Goal: Book appointment/travel/reservation

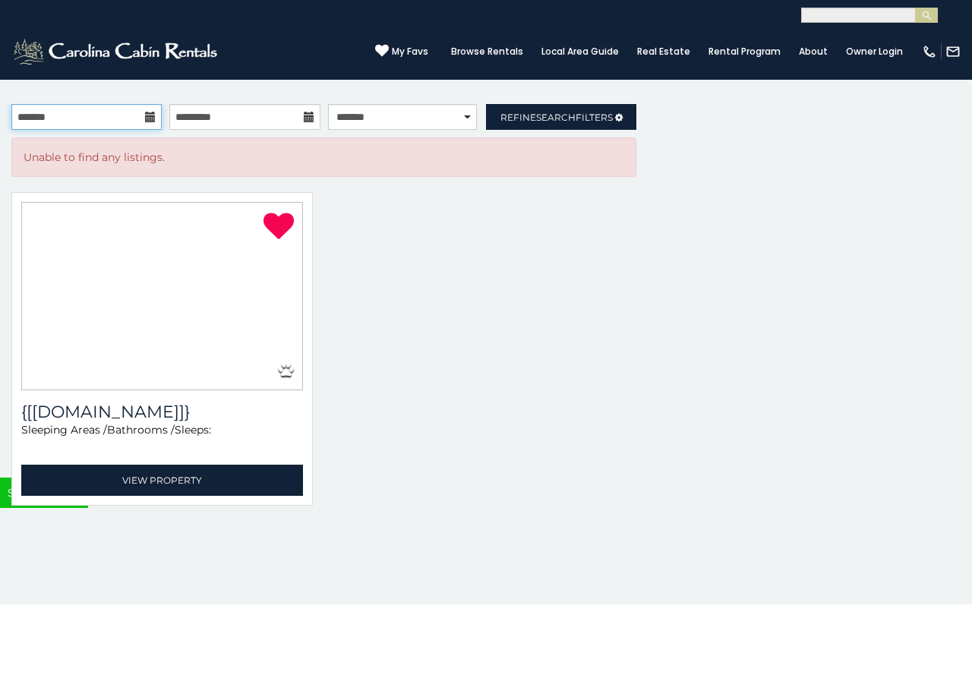
click at [55, 109] on input "text" at bounding box center [86, 117] width 150 height 26
click at [55, 114] on input "text" at bounding box center [86, 117] width 150 height 26
click at [149, 118] on icon at bounding box center [150, 117] width 11 height 11
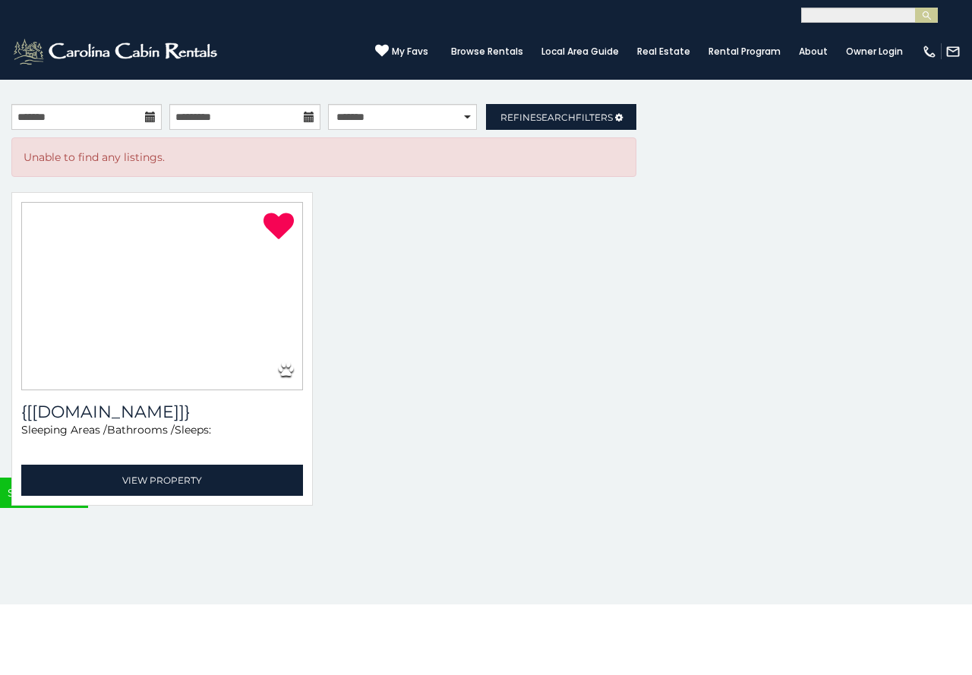
click at [149, 118] on icon at bounding box center [150, 117] width 11 height 11
click at [482, 55] on link "Browse Rentals" at bounding box center [487, 51] width 87 height 21
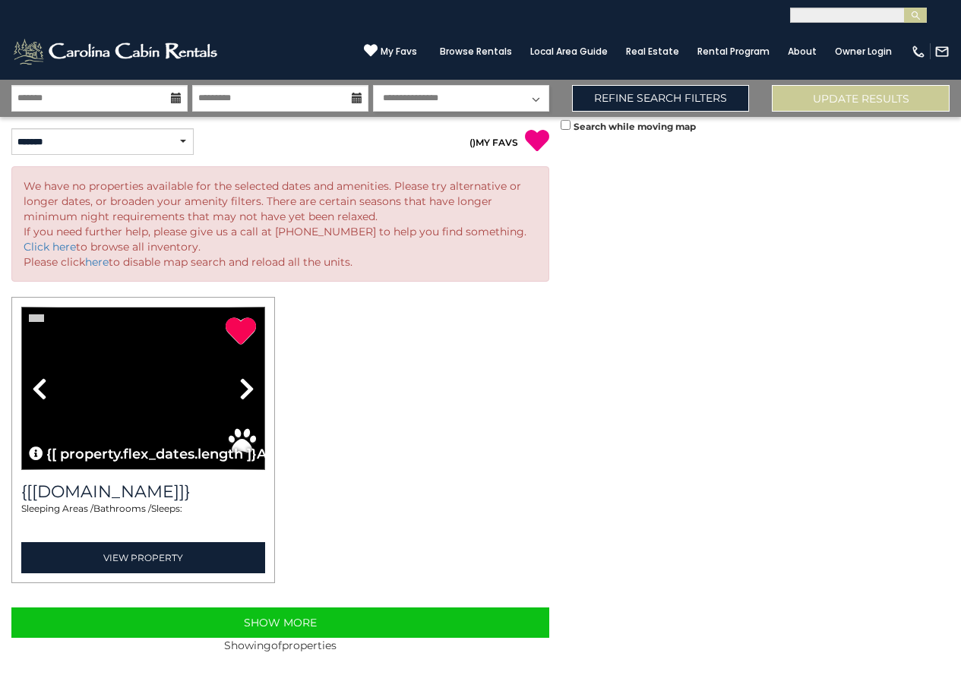
click at [171, 103] on icon at bounding box center [176, 98] width 11 height 11
click at [139, 103] on input "text" at bounding box center [99, 98] width 176 height 27
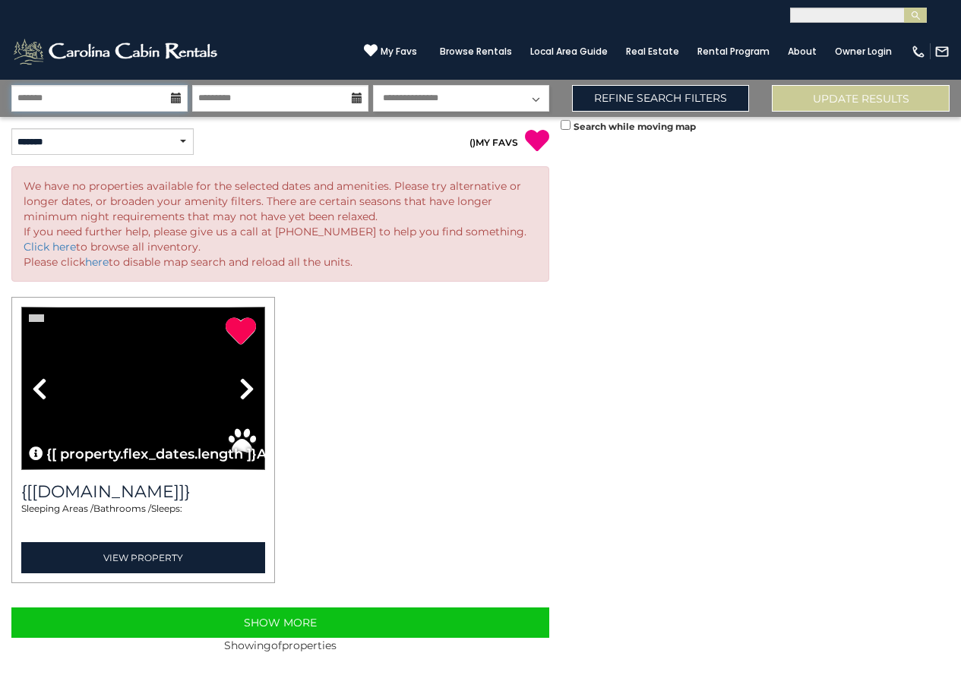
click at [139, 103] on input "text" at bounding box center [99, 98] width 176 height 27
